Goal: Information Seeking & Learning: Learn about a topic

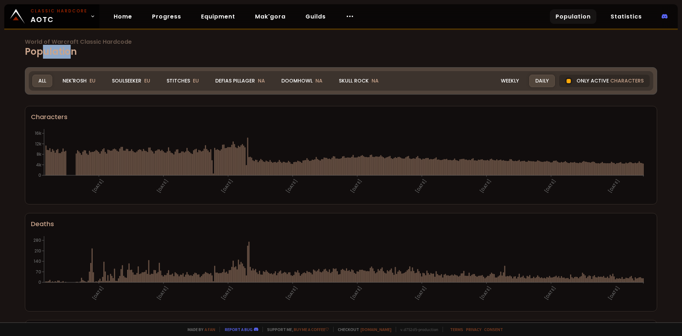
drag, startPoint x: 67, startPoint y: 51, endPoint x: 44, endPoint y: 55, distance: 23.4
click at [43, 50] on h1 "World of Warcraft Classic Hardcode Population" at bounding box center [341, 49] width 632 height 20
click at [42, 80] on div "All" at bounding box center [42, 81] width 20 height 12
click at [181, 80] on div "Stitches EU" at bounding box center [182, 81] width 44 height 12
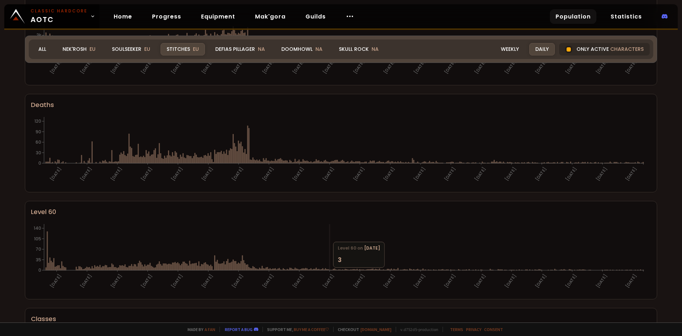
scroll to position [107, 0]
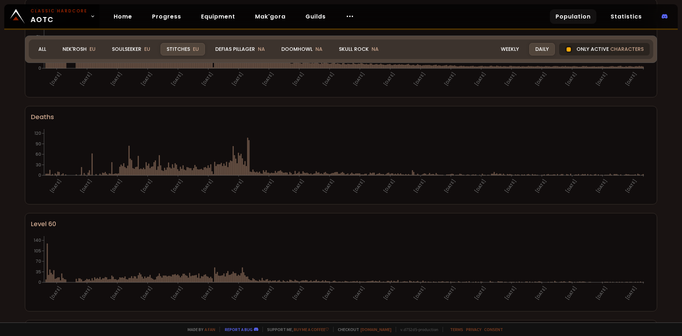
click at [600, 48] on div "Only active characters" at bounding box center [604, 49] width 91 height 12
